Goal: Transaction & Acquisition: Purchase product/service

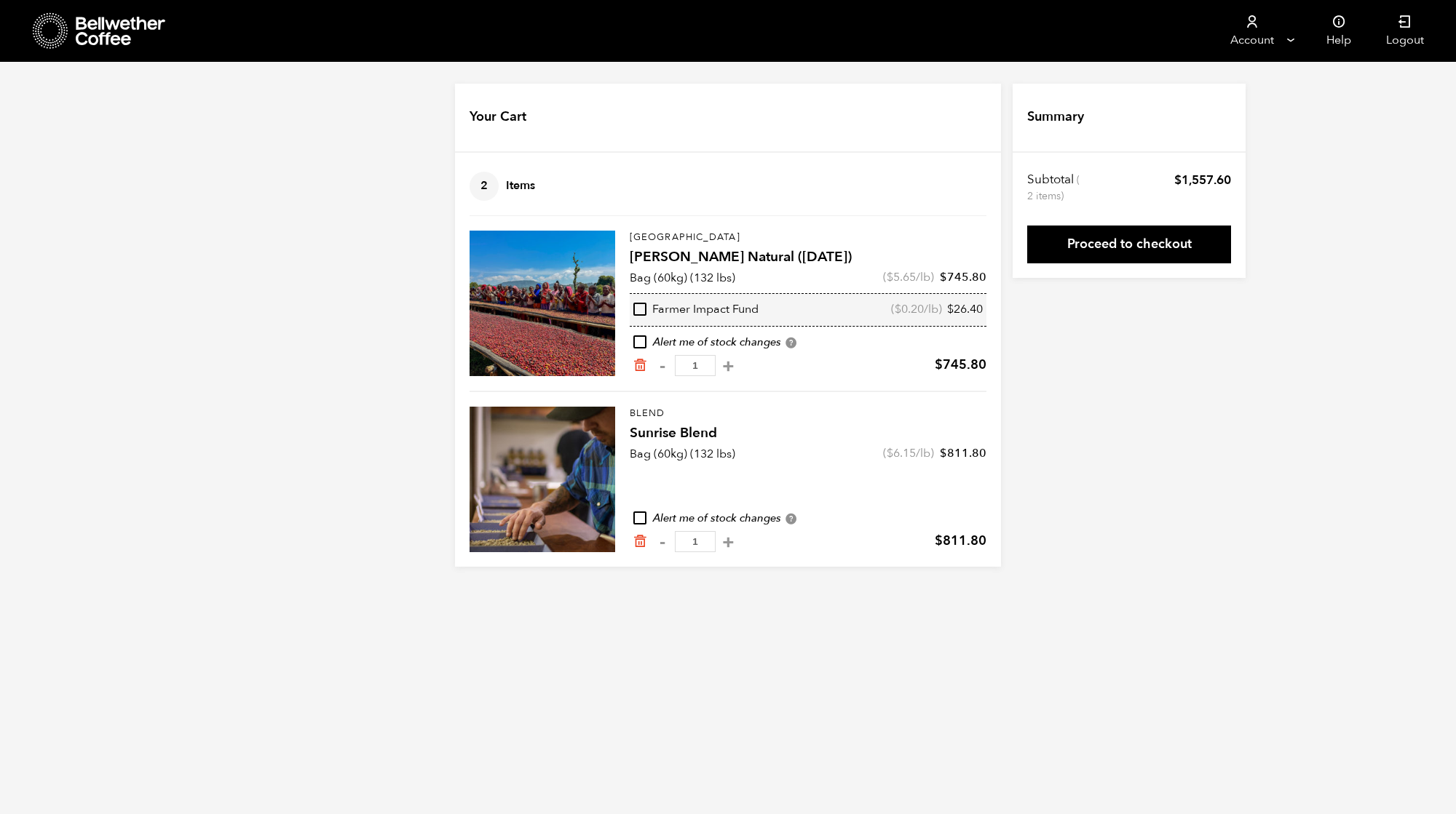
click at [1239, 497] on div "Your Cart 2 Items Update cart 2 Items [GEOGRAPHIC_DATA] [PERSON_NAME] Natural (…" at bounding box center [728, 325] width 1456 height 483
click at [1098, 253] on link "Proceed to checkout" at bounding box center [1128, 244] width 204 height 38
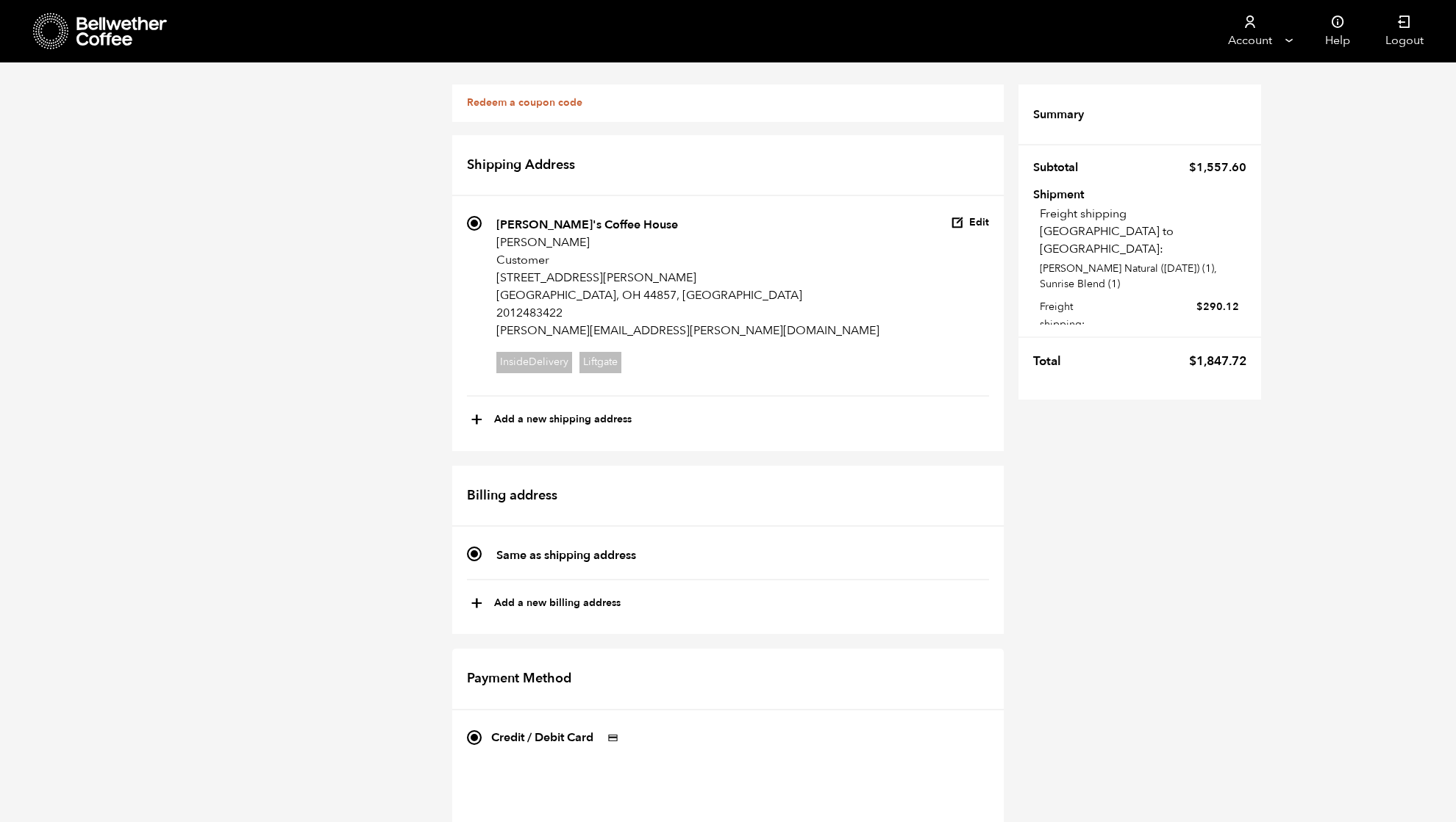
click at [100, 32] on icon at bounding box center [122, 31] width 92 height 30
